Goal: Find specific page/section: Find specific page/section

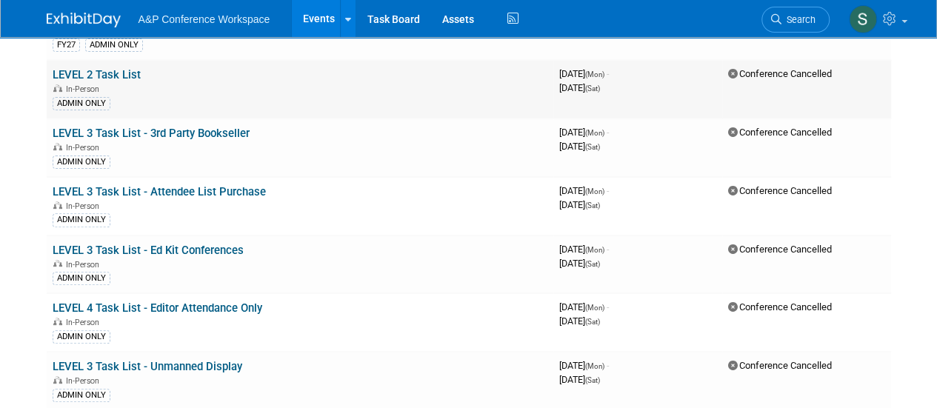
scroll to position [74, 0]
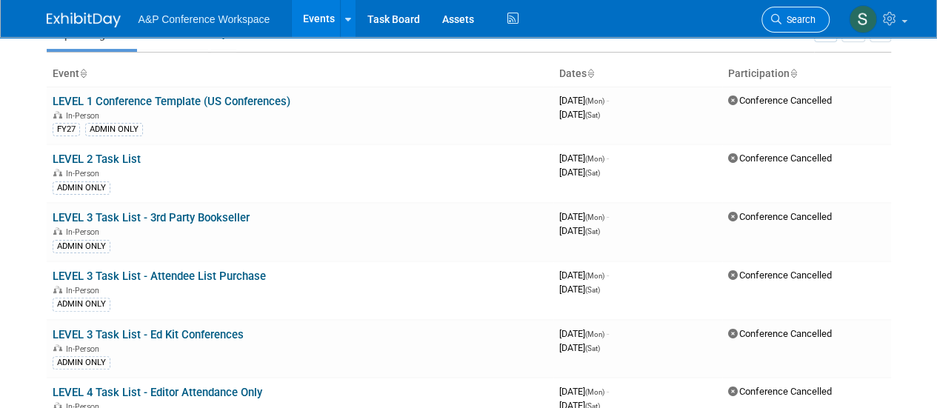
click at [816, 7] on link "Search" at bounding box center [796, 20] width 68 height 26
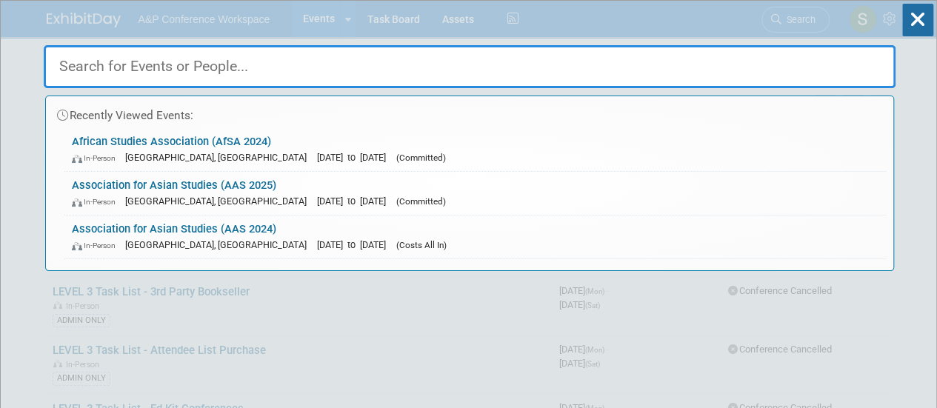
click at [591, 65] on input "text" at bounding box center [470, 66] width 852 height 43
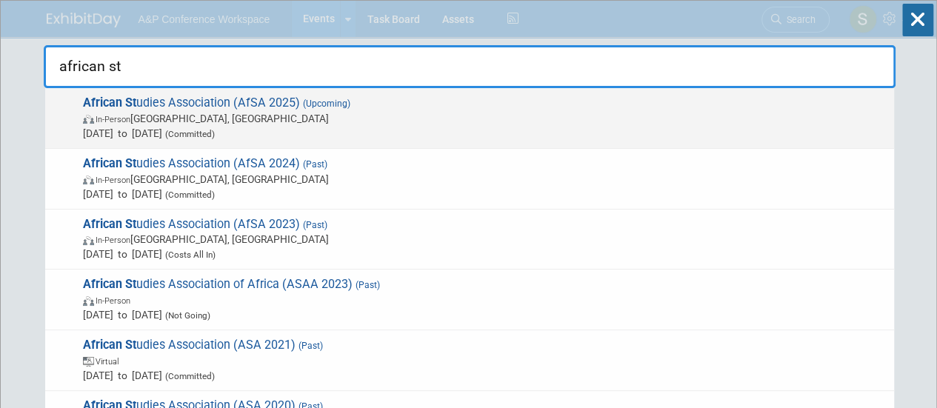
type input "african st"
click at [262, 104] on span "African St udies Association (AfSA 2025) (Upcoming) In-Person Atlanta, GA Nov 2…" at bounding box center [483, 118] width 808 height 45
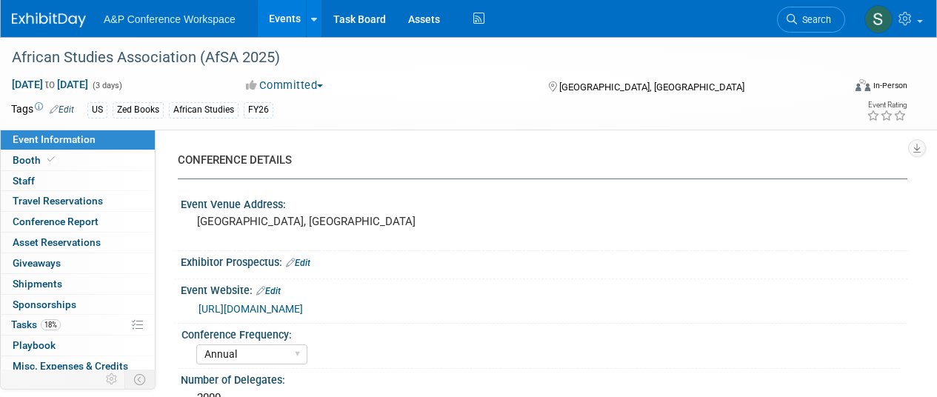
select select "Annual"
select select "Level 2"
select select "In-Person Booth"
select select "African Studies"
select select "Zed Books"
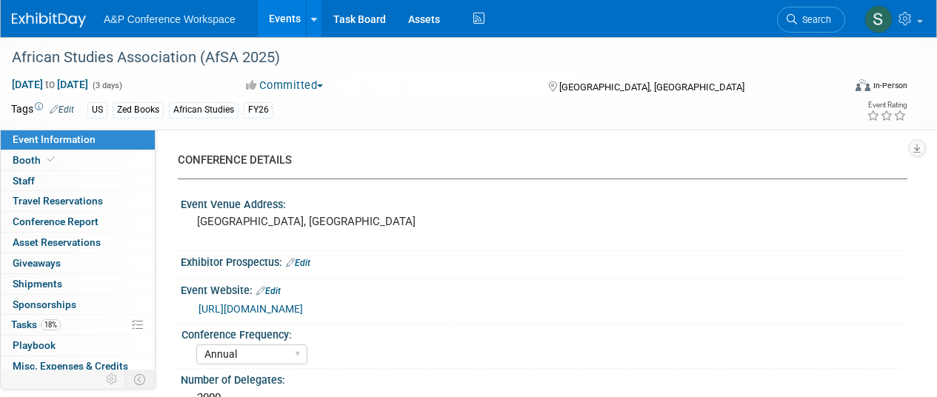
select select "[PERSON_NAME]"
select select "Networking/Commissioning"
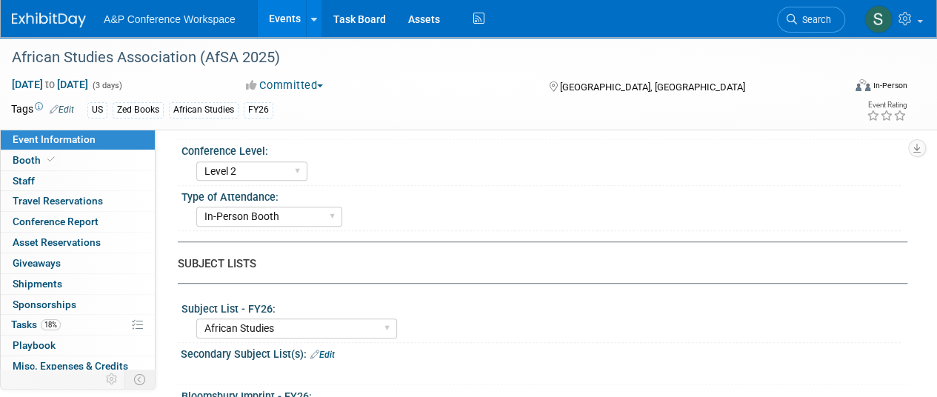
scroll to position [296, 0]
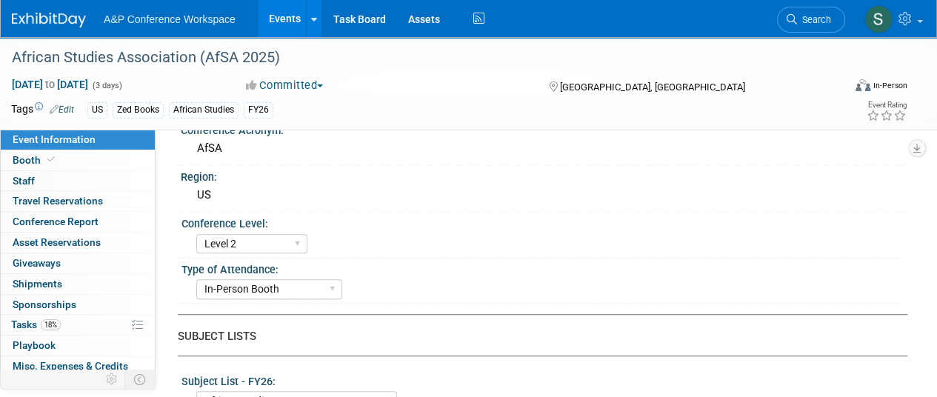
click at [325, 84] on button "Committed" at bounding box center [285, 86] width 88 height 16
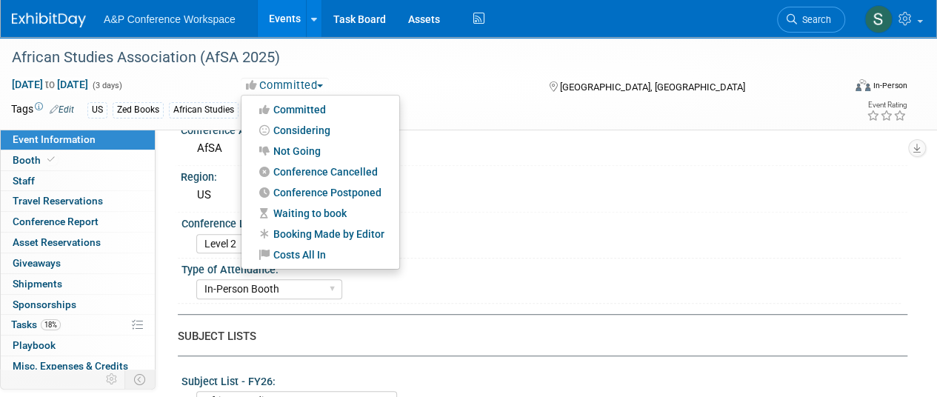
click at [325, 84] on button "Committed" at bounding box center [285, 86] width 88 height 16
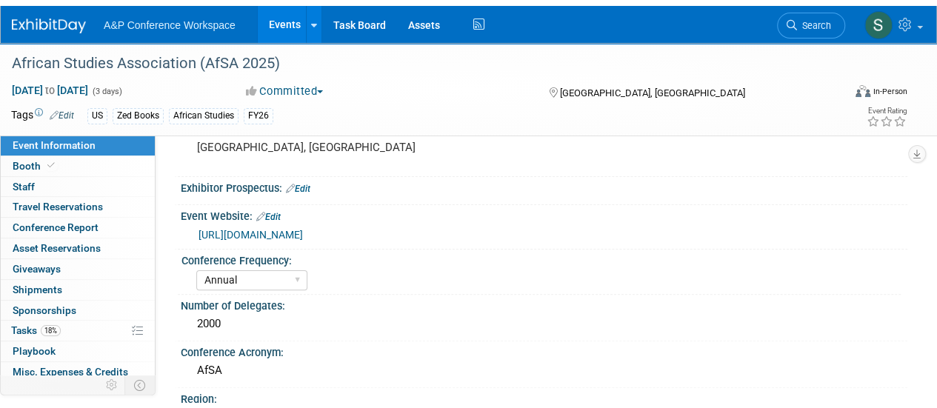
scroll to position [0, 0]
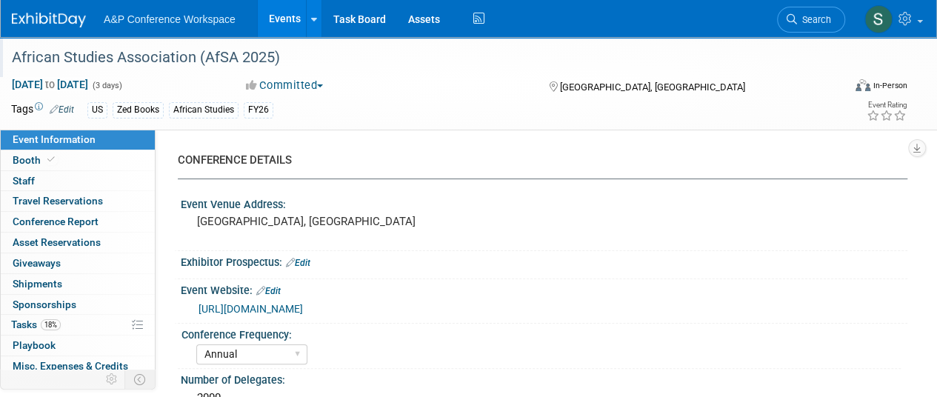
click at [497, 75] on div "African Studies Association (AfSA 2025)" at bounding box center [421, 57] width 842 height 40
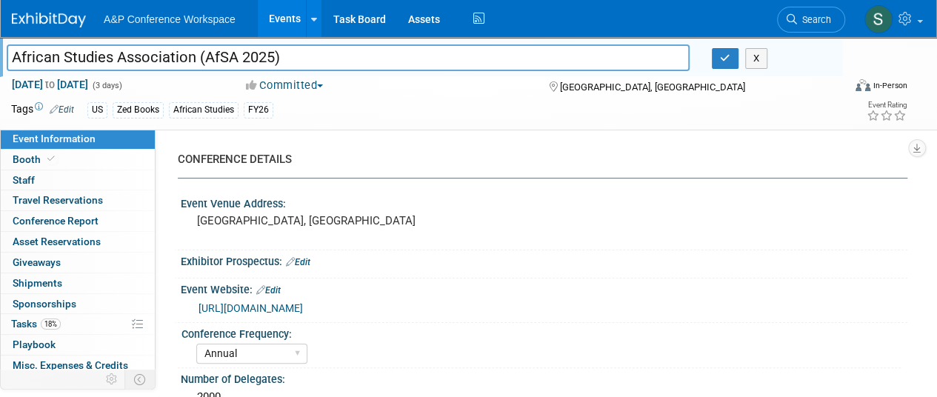
click at [505, 144] on div "CONFERENCE DETAILS Event Venue Address: [GEOGRAPHIC_DATA], [GEOGRAPHIC_DATA] Ex…" at bounding box center [532, 292] width 752 height 326
click at [78, 204] on span "Travel Reservations 0" at bounding box center [58, 200] width 90 height 12
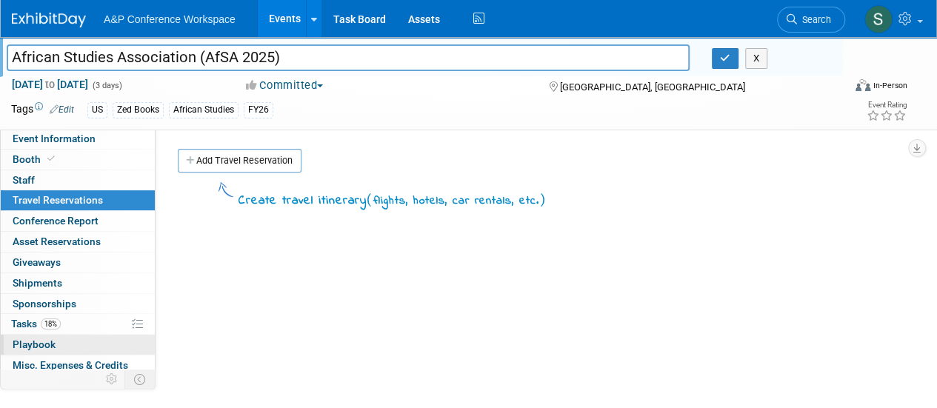
scroll to position [84, 0]
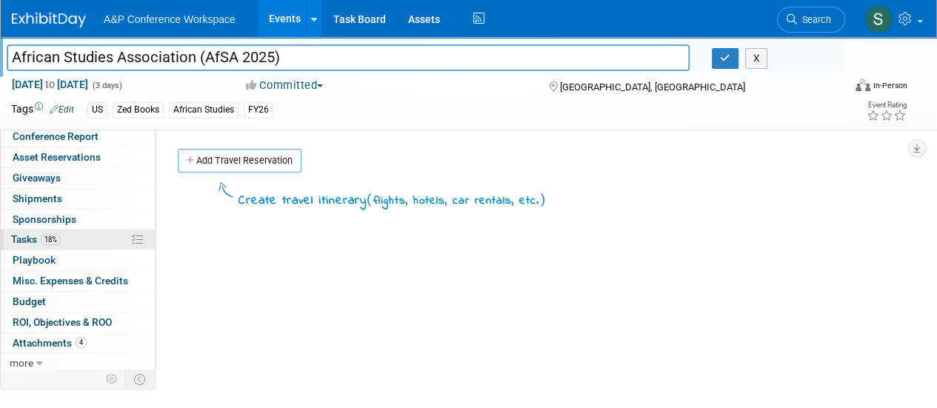
click at [98, 232] on link "18% Tasks 18%" at bounding box center [78, 240] width 154 height 20
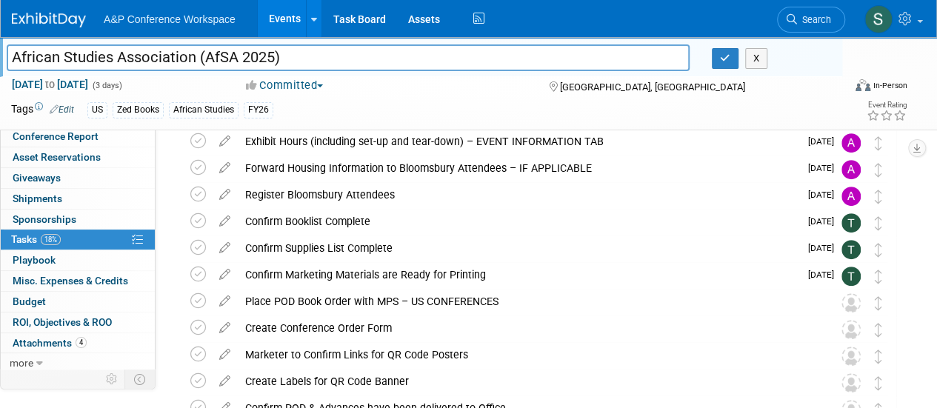
scroll to position [0, 0]
